Goal: Task Accomplishment & Management: Complete application form

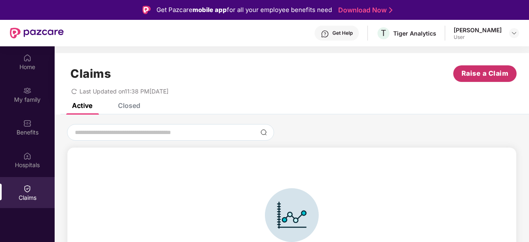
click at [479, 76] on span "Raise a Claim" at bounding box center [485, 73] width 47 height 10
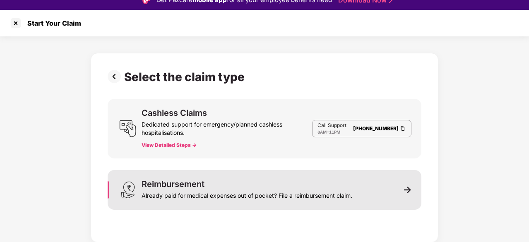
scroll to position [20, 0]
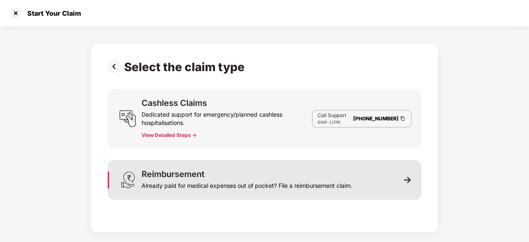
click at [191, 177] on div "Reimbursement" at bounding box center [173, 174] width 63 height 8
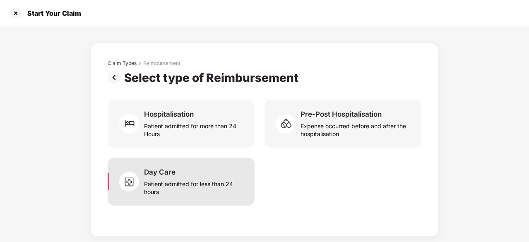
click at [190, 175] on div "Day Care Patient admitted for less than 24 hours" at bounding box center [194, 182] width 101 height 28
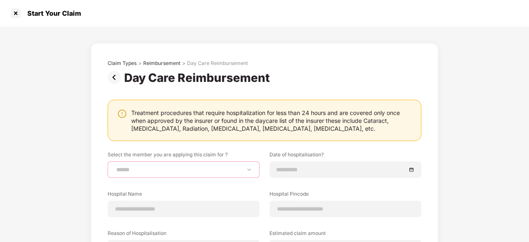
click at [155, 167] on select "**********" at bounding box center [184, 169] width 138 height 7
select select "**********"
click at [115, 166] on select "**********" at bounding box center [184, 169] width 138 height 7
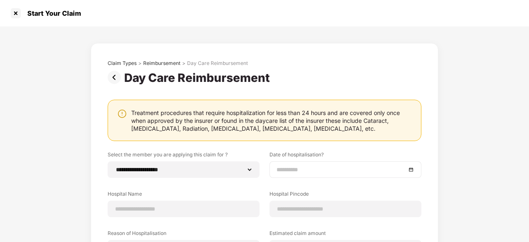
click at [304, 165] on input at bounding box center [341, 169] width 130 height 9
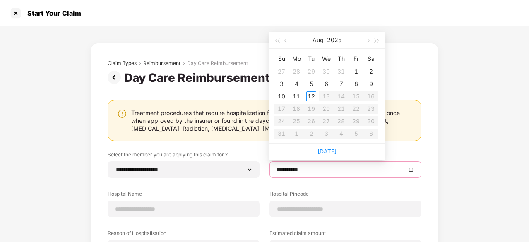
type input "**********"
click at [285, 42] on button "button" at bounding box center [285, 40] width 9 height 17
type input "**********"
click at [324, 121] on div "30" at bounding box center [326, 121] width 10 height 10
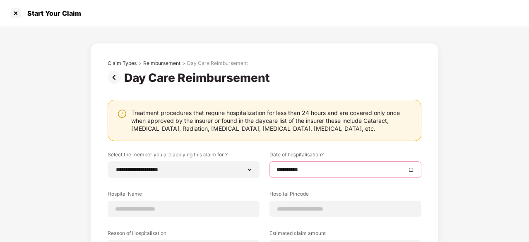
scroll to position [41, 0]
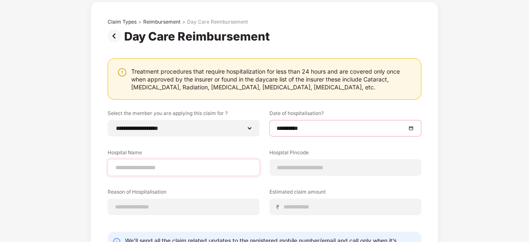
click at [156, 173] on div at bounding box center [184, 167] width 152 height 17
click at [155, 169] on input at bounding box center [184, 167] width 138 height 9
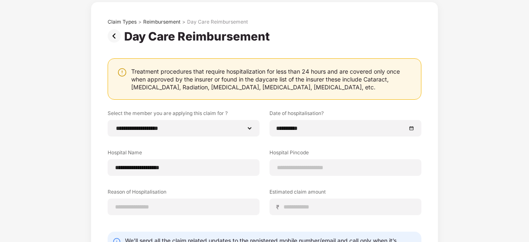
click at [163, 182] on div "**********" at bounding box center [265, 169] width 314 height 118
click at [154, 167] on input "**********" at bounding box center [184, 167] width 138 height 9
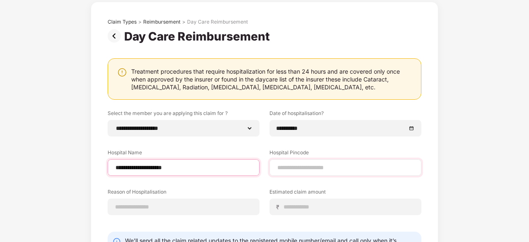
type input "**********"
click at [325, 164] on input at bounding box center [345, 167] width 138 height 9
type input "******"
select select "*******"
select select "**********"
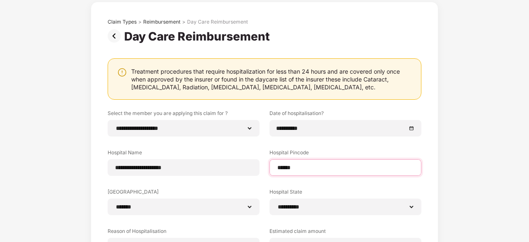
type input "******"
click at [202, 189] on label "Hospital City" at bounding box center [184, 193] width 152 height 10
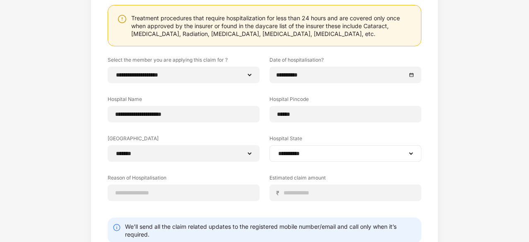
scroll to position [124, 0]
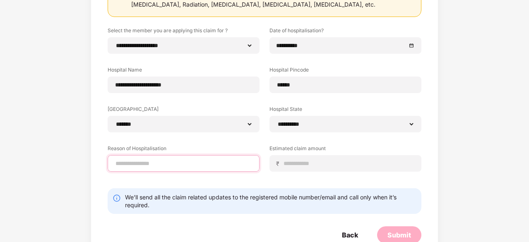
click at [141, 163] on input at bounding box center [184, 163] width 138 height 9
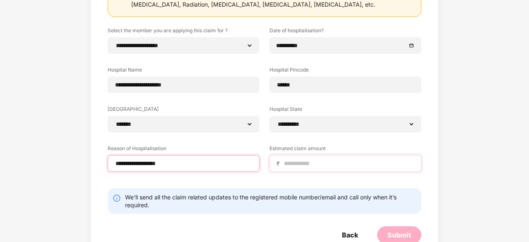
type input "**********"
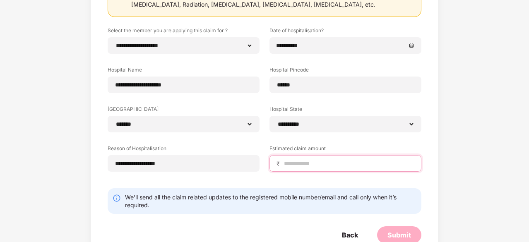
click at [298, 161] on input at bounding box center [348, 163] width 131 height 9
drag, startPoint x: 288, startPoint y: 164, endPoint x: 309, endPoint y: 166, distance: 21.2
click at [309, 166] on input "******" at bounding box center [348, 163] width 131 height 9
type input "******"
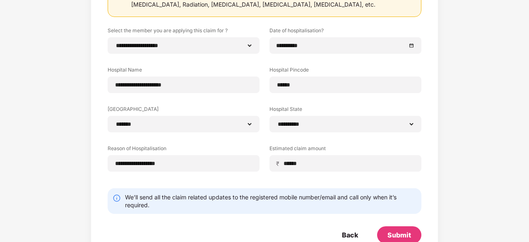
click at [217, 176] on div "**********" at bounding box center [265, 105] width 314 height 157
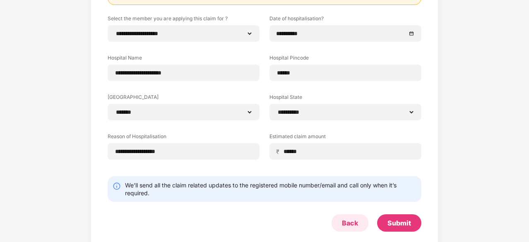
scroll to position [146, 0]
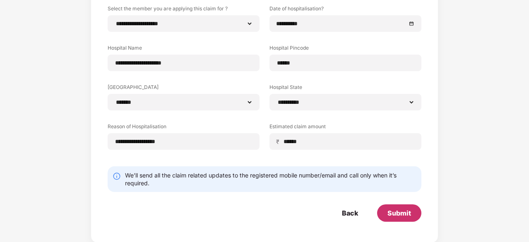
click at [398, 213] on div "Submit" at bounding box center [399, 213] width 24 height 9
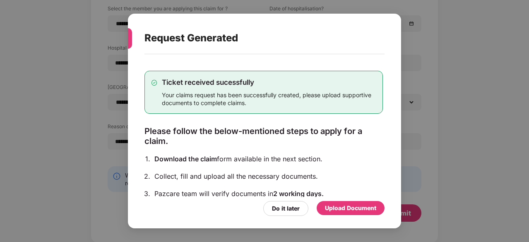
scroll to position [90, 0]
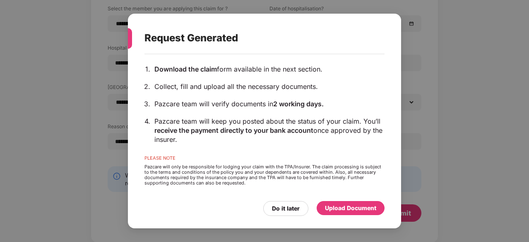
click at [349, 207] on div "Upload Document" at bounding box center [350, 208] width 51 height 9
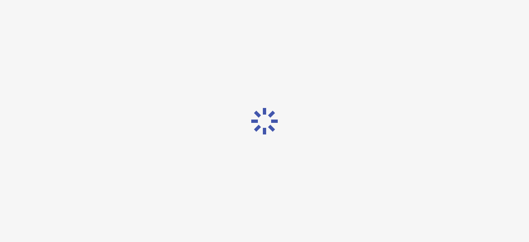
scroll to position [0, 0]
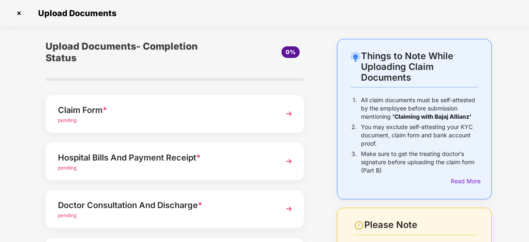
click at [288, 115] on img at bounding box center [288, 113] width 15 height 15
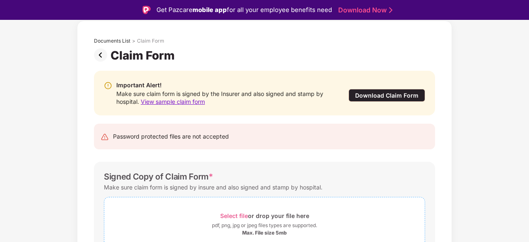
scroll to position [85, 0]
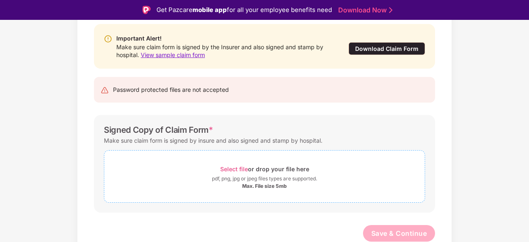
click at [240, 168] on span "Select file" at bounding box center [234, 169] width 28 height 7
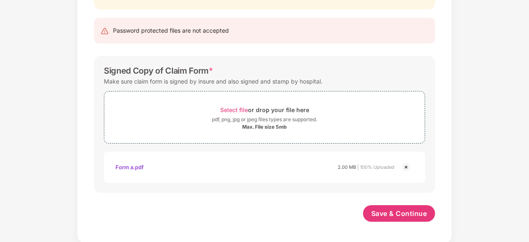
scroll to position [124, 0]
click at [235, 107] on span "Select file" at bounding box center [234, 109] width 28 height 7
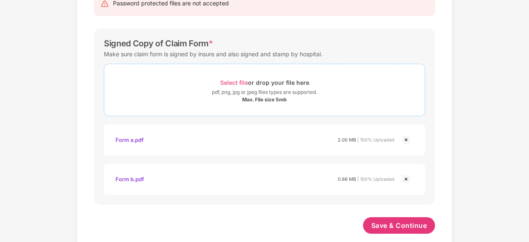
scroll to position [163, 0]
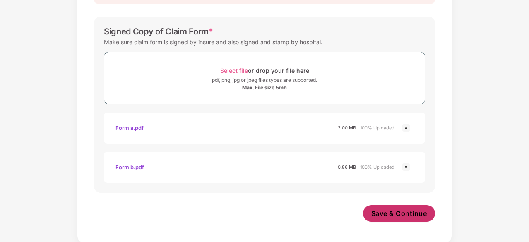
click at [393, 213] on span "Save & Continue" at bounding box center [399, 213] width 56 height 9
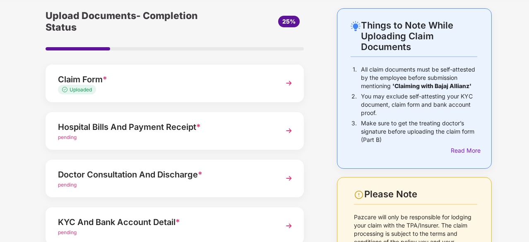
scroll to position [41, 0]
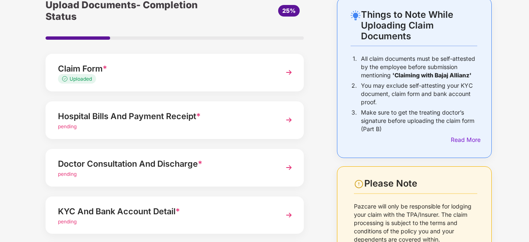
click at [221, 116] on div "Hospital Bills And Payment Receipt *" at bounding box center [165, 116] width 214 height 13
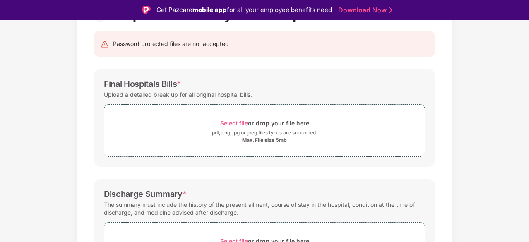
scroll to position [124, 0]
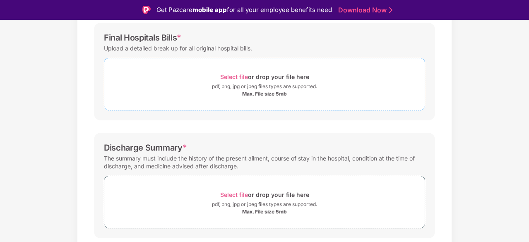
click at [236, 75] on span "Select file" at bounding box center [234, 76] width 28 height 7
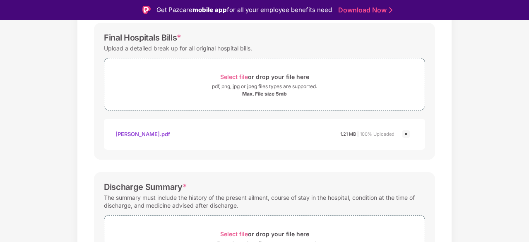
scroll to position [207, 0]
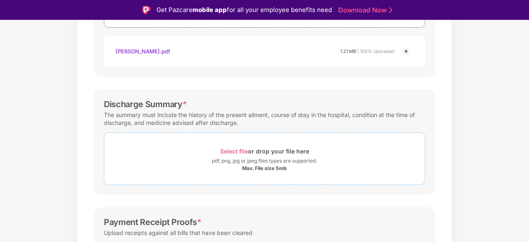
click at [236, 152] on span "Select file" at bounding box center [234, 151] width 28 height 7
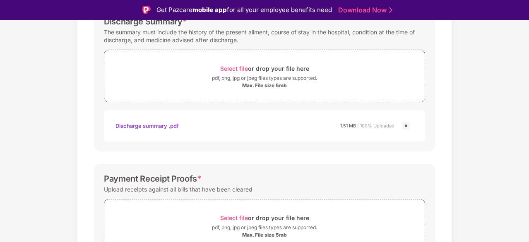
scroll to position [331, 0]
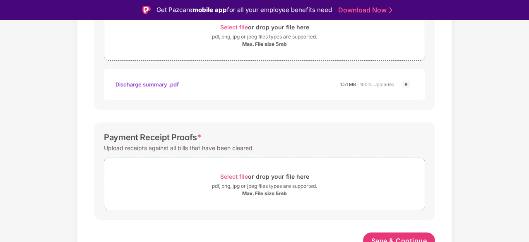
click at [240, 172] on div "Select file or drop your file here" at bounding box center [264, 176] width 89 height 11
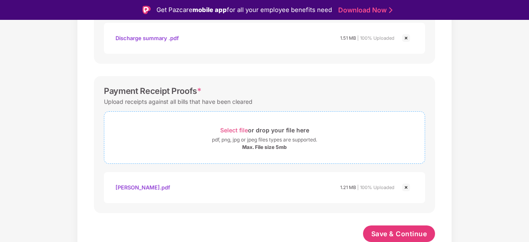
scroll to position [20, 0]
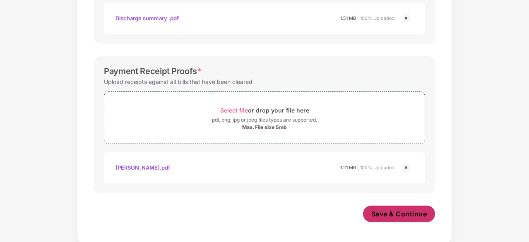
drag, startPoint x: 389, startPoint y: 211, endPoint x: 395, endPoint y: 213, distance: 6.2
click at [389, 211] on span "Save & Continue" at bounding box center [399, 213] width 56 height 9
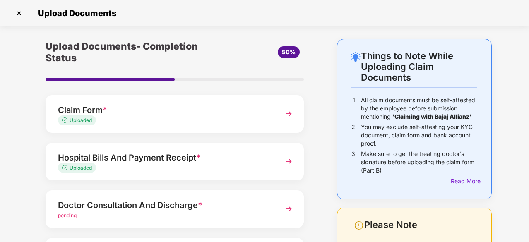
scroll to position [124, 0]
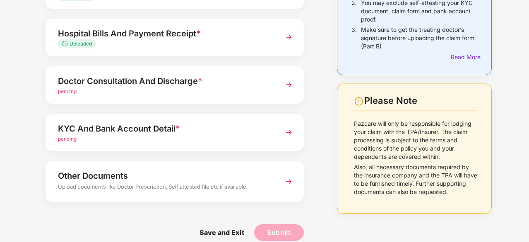
click at [212, 88] on div "pending" at bounding box center [165, 92] width 214 height 8
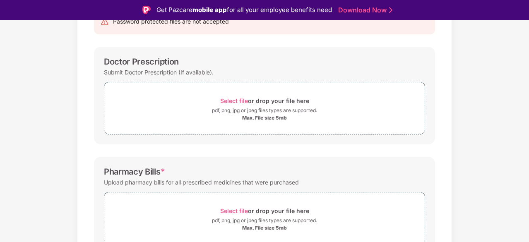
scroll to position [83, 0]
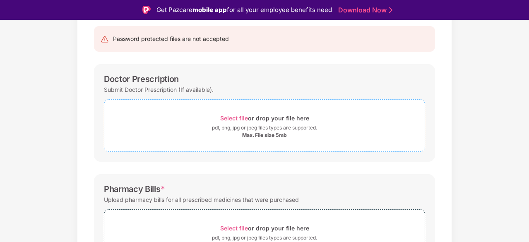
click at [233, 113] on div "Select file or drop your file here" at bounding box center [264, 118] width 89 height 11
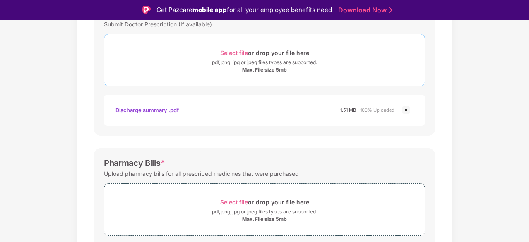
scroll to position [207, 0]
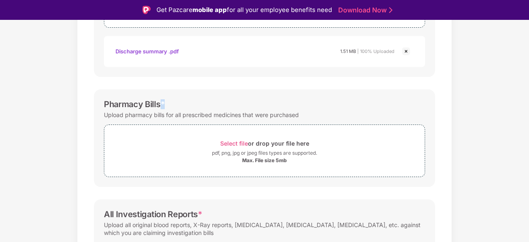
drag, startPoint x: 160, startPoint y: 105, endPoint x: 166, endPoint y: 105, distance: 6.2
click at [166, 105] on div "Pharmacy Bills *" at bounding box center [264, 104] width 321 height 10
click at [238, 140] on span "Select file" at bounding box center [234, 143] width 28 height 7
click at [230, 142] on span "Select file" at bounding box center [234, 143] width 28 height 7
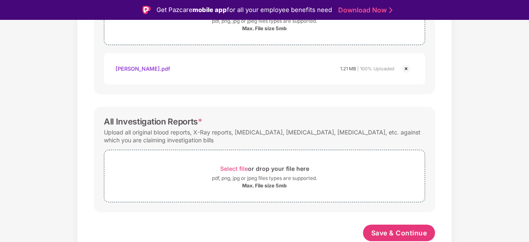
scroll to position [338, 0]
click at [225, 166] on span "Select file" at bounding box center [234, 169] width 28 height 7
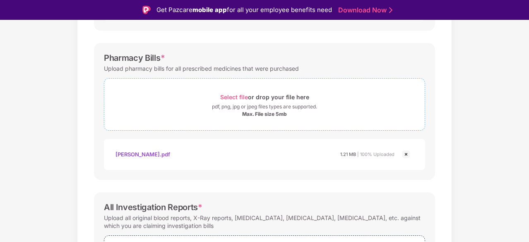
scroll to position [377, 0]
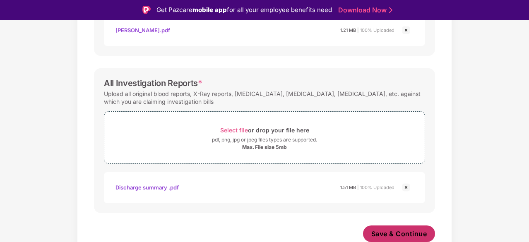
click at [393, 233] on span "Save & Continue" at bounding box center [399, 233] width 56 height 9
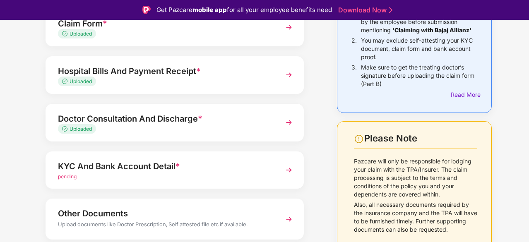
scroll to position [124, 0]
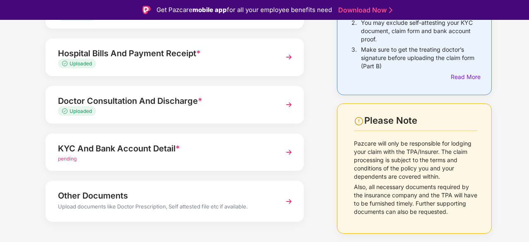
click at [161, 151] on div "KYC And Bank Account Detail *" at bounding box center [165, 148] width 214 height 13
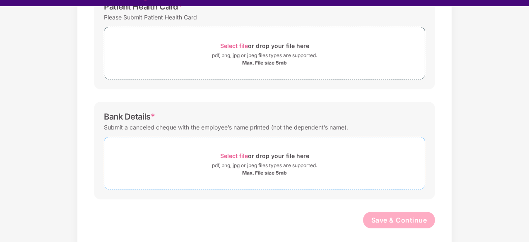
scroll to position [20, 0]
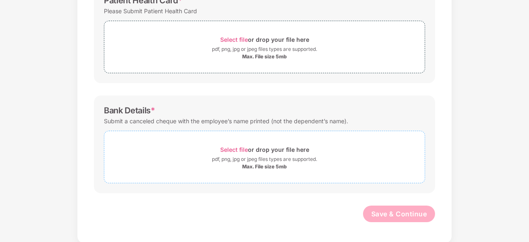
click at [231, 144] on div "Select file or drop your file here" at bounding box center [264, 149] width 89 height 11
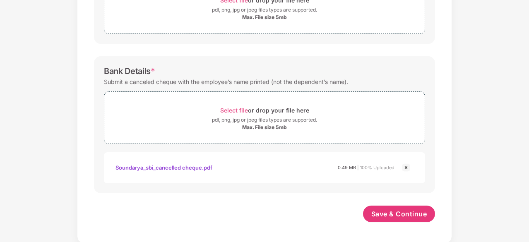
scroll to position [208, 0]
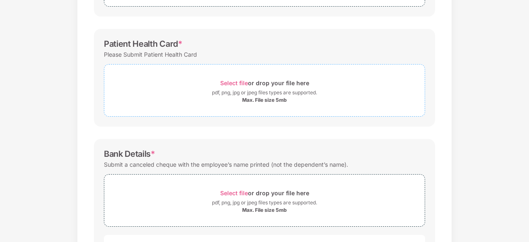
click at [241, 81] on span "Select file" at bounding box center [234, 82] width 28 height 7
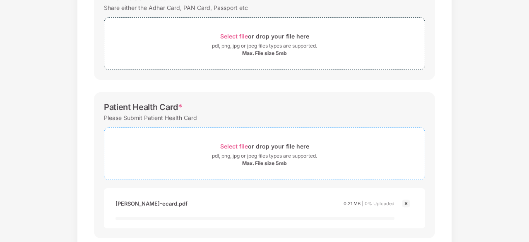
scroll to position [125, 0]
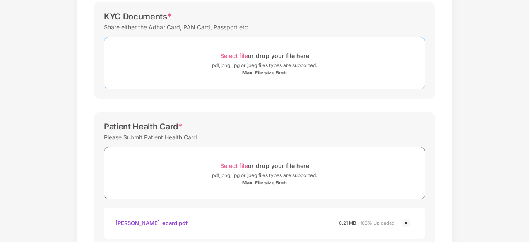
click at [230, 53] on span "Select file" at bounding box center [234, 55] width 28 height 7
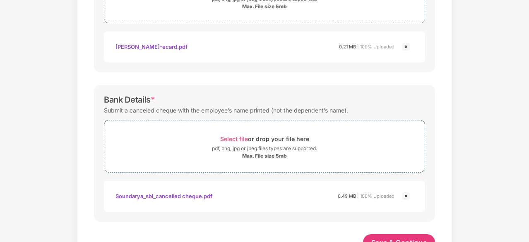
scroll to position [370, 0]
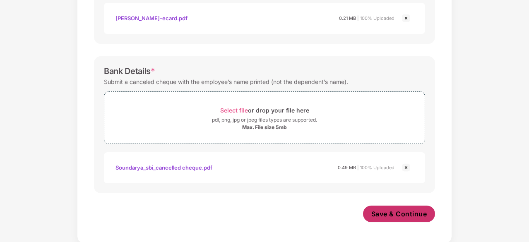
click at [396, 218] on button "Save & Continue" at bounding box center [399, 214] width 72 height 17
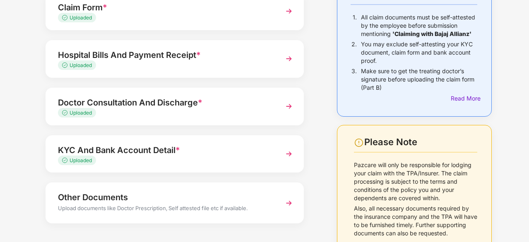
scroll to position [115, 0]
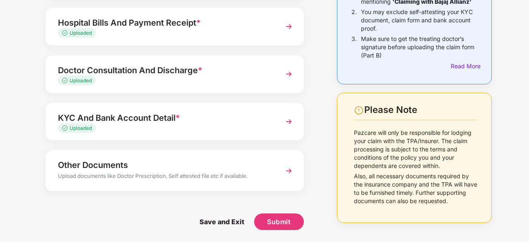
click at [141, 171] on div "Other Documents" at bounding box center [165, 165] width 214 height 13
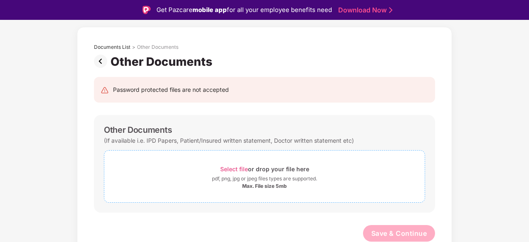
scroll to position [20, 0]
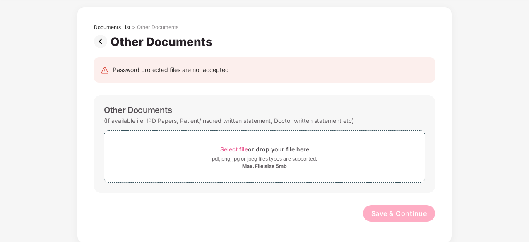
click at [103, 42] on img at bounding box center [102, 41] width 17 height 13
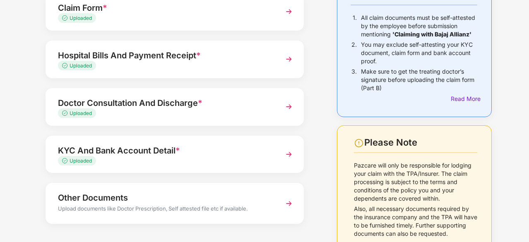
scroll to position [115, 0]
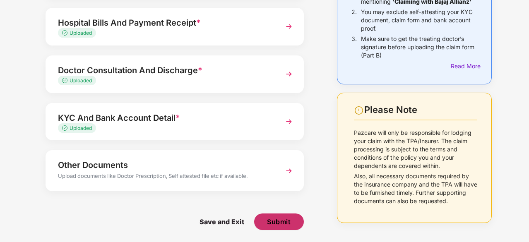
click at [282, 224] on span "Submit" at bounding box center [279, 221] width 24 height 9
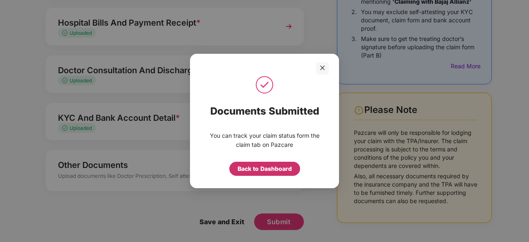
click at [257, 164] on div "Back to Dashboard" at bounding box center [265, 168] width 54 height 9
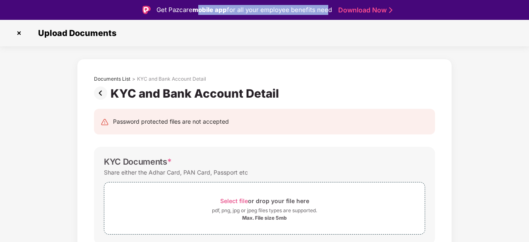
drag, startPoint x: 199, startPoint y: 11, endPoint x: 326, endPoint y: 8, distance: 127.5
click at [326, 8] on div "Get Pazcare mobile app for all your employee benefits need" at bounding box center [244, 10] width 176 height 10
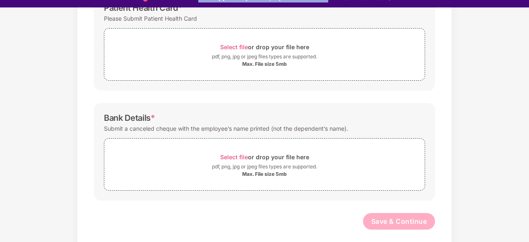
scroll to position [20, 0]
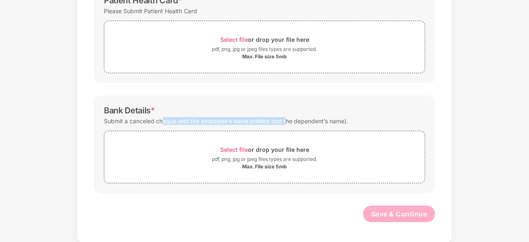
drag, startPoint x: 163, startPoint y: 118, endPoint x: 286, endPoint y: 121, distance: 122.2
click at [286, 121] on div "Submit a canceled cheque with the employee’s name printed (not the dependent’s …" at bounding box center [226, 120] width 244 height 11
click at [334, 141] on span "Select file or drop your file here pdf, png, jpg or jpeg files types are suppor…" at bounding box center [264, 156] width 320 height 39
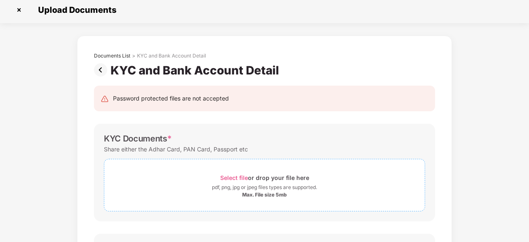
scroll to position [86, 0]
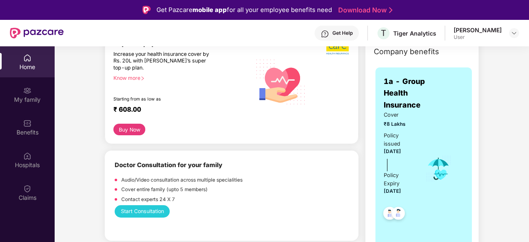
scroll to position [166, 0]
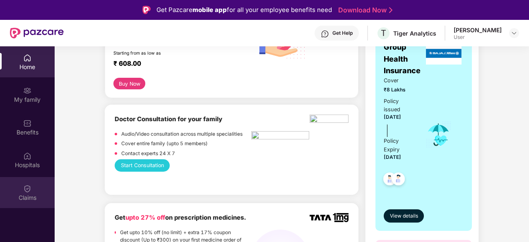
click at [19, 194] on div "Claims" at bounding box center [27, 198] width 55 height 8
